Goal: Check status: Check status

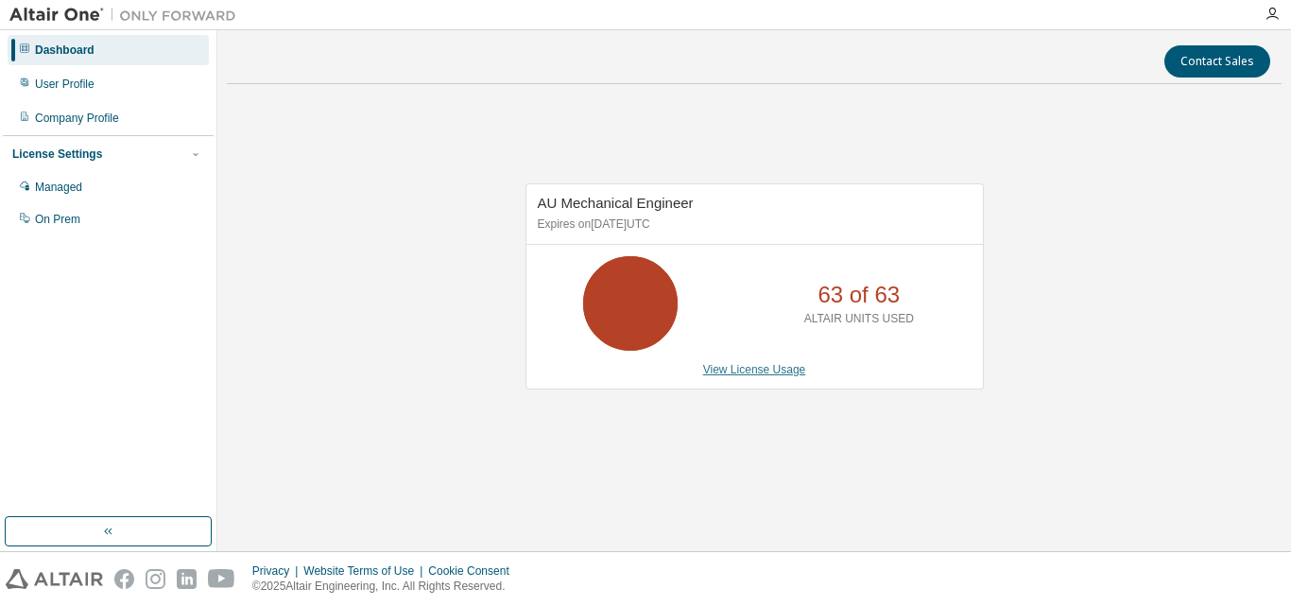
click at [761, 368] on link "View License Usage" at bounding box center [754, 369] width 103 height 13
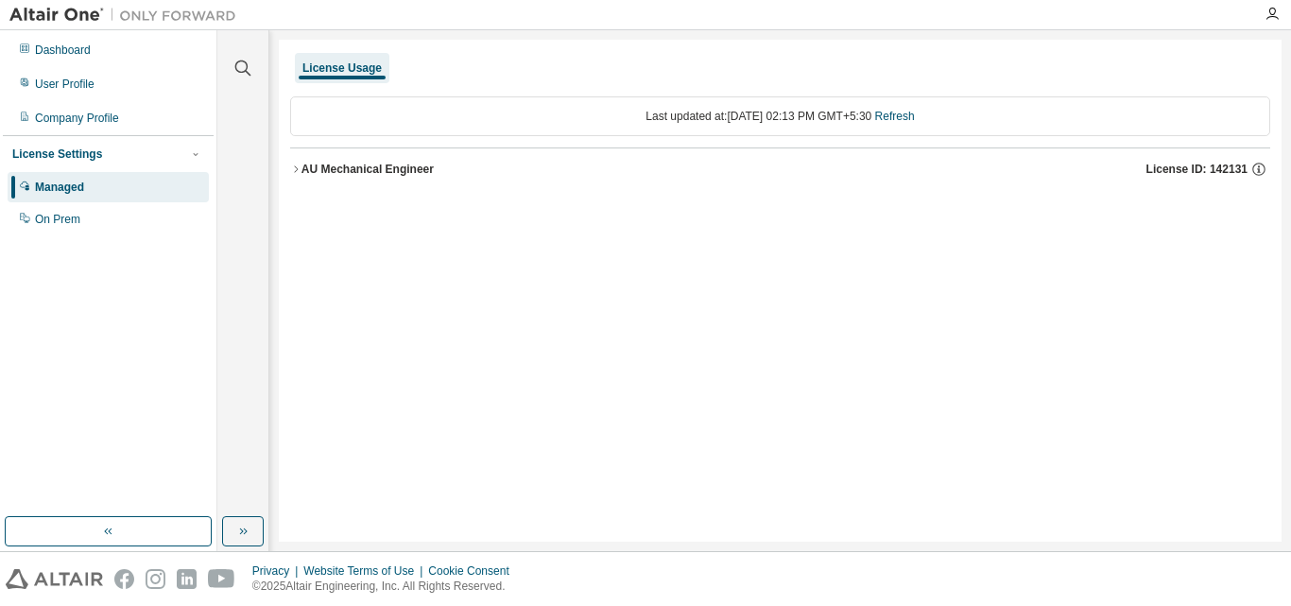
click at [341, 174] on div "AU Mechanical Engineer" at bounding box center [367, 169] width 132 height 15
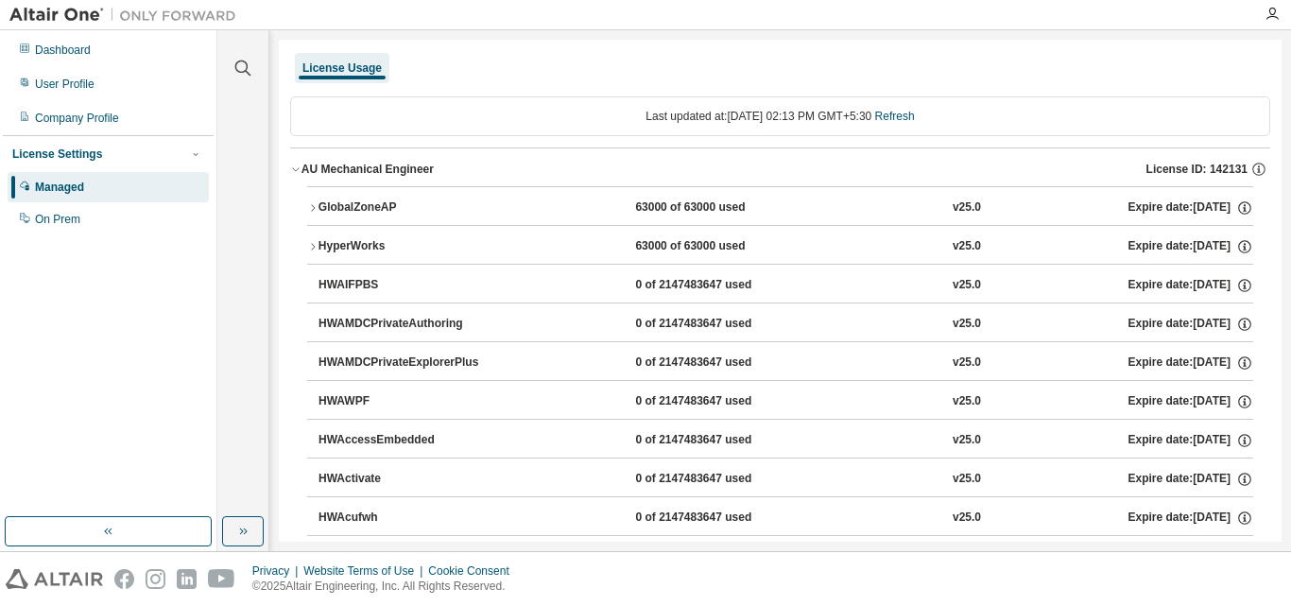
click at [559, 216] on button "GlobalZoneAP 63000 of 63000 used v25.0 Expire date: [DATE]" at bounding box center [780, 208] width 946 height 42
